Goal: Obtain resource: Obtain resource

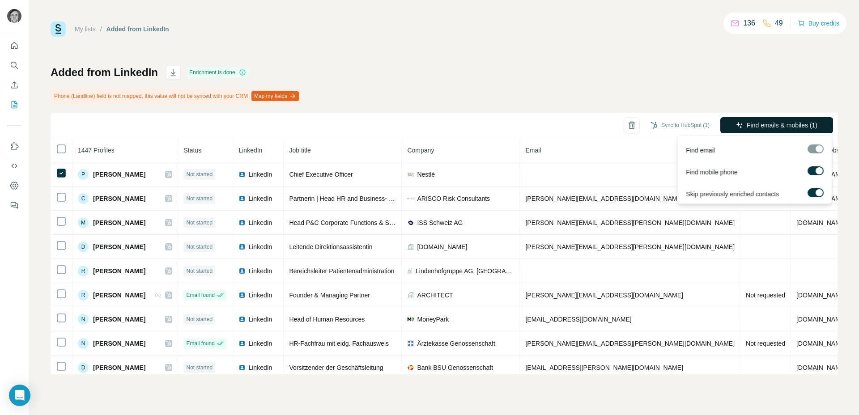
click at [759, 122] on span "Find emails & mobiles (1)" at bounding box center [781, 125] width 71 height 9
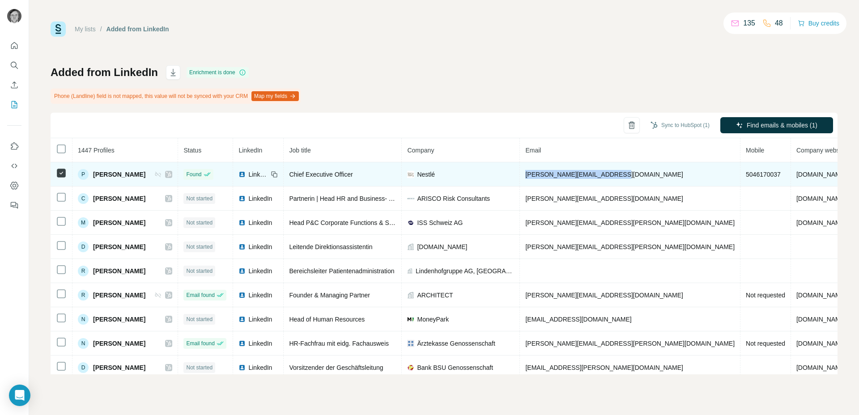
drag, startPoint x: 595, startPoint y: 177, endPoint x: 538, endPoint y: 174, distance: 57.3
click at [538, 174] on td "[PERSON_NAME][EMAIL_ADDRESS][DOMAIN_NAME]" at bounding box center [630, 174] width 220 height 24
copy span "[PERSON_NAME][EMAIL_ADDRESS][DOMAIN_NAME]"
click at [745, 173] on span "5046170037" at bounding box center [762, 174] width 35 height 7
drag, startPoint x: 145, startPoint y: 173, endPoint x: 70, endPoint y: 176, distance: 75.6
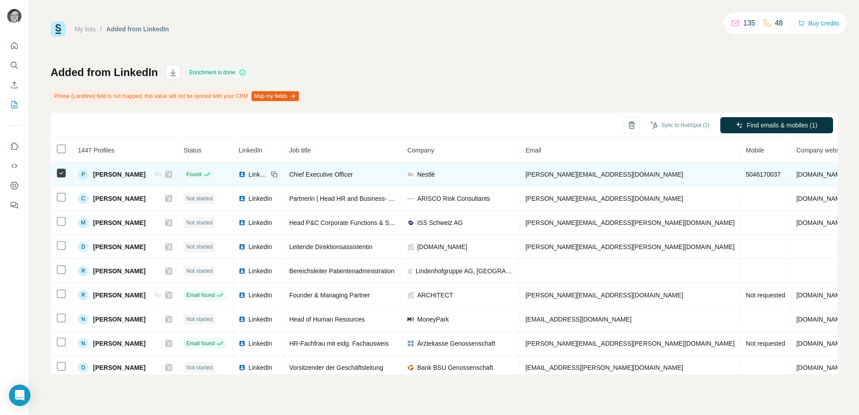
click at [70, 176] on tr "P [PERSON_NAME] Found LinkedIn Chief Executive Officer Nestlé [EMAIL_ADDRESS][P…" at bounding box center [507, 174] width 912 height 24
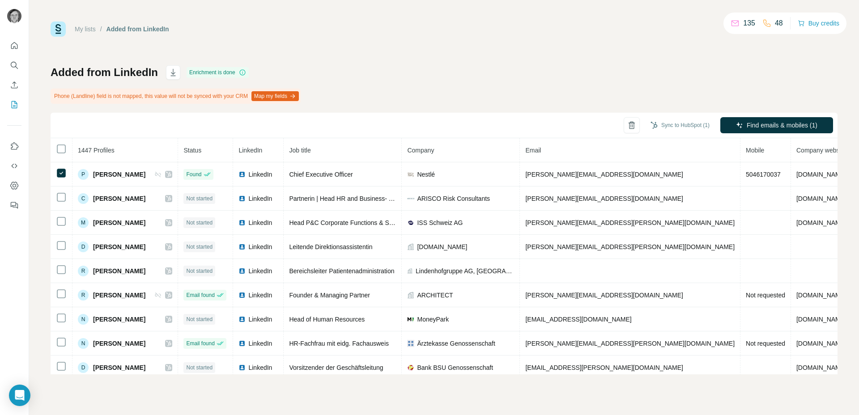
copy tr "P [PERSON_NAME]"
